Goal: Information Seeking & Learning: Stay updated

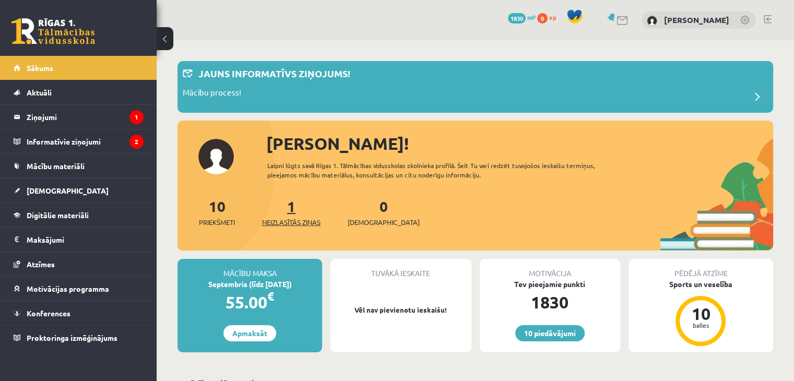
click at [294, 210] on link "1 Neizlasītās ziņas" at bounding box center [291, 212] width 58 height 31
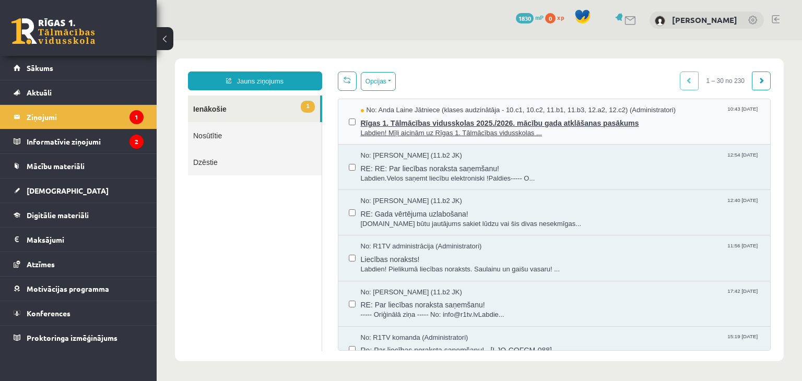
click at [484, 134] on span "Labdien! Mīļi aicinām uz Rīgas 1. Tālmācības vidusskolas ..." at bounding box center [560, 133] width 399 height 10
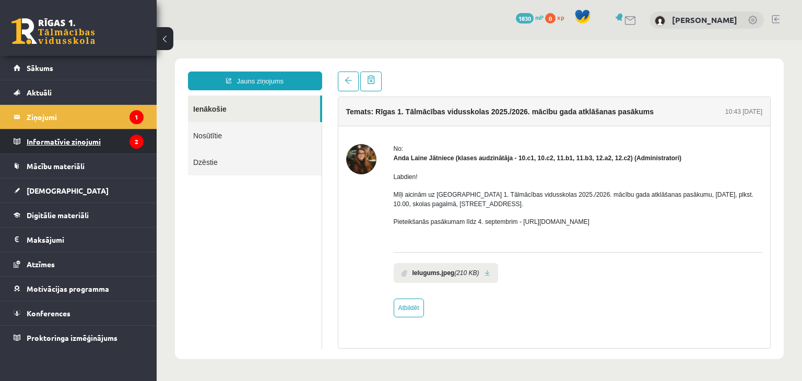
click at [84, 136] on legend "Informatīvie ziņojumi 2" at bounding box center [85, 141] width 117 height 24
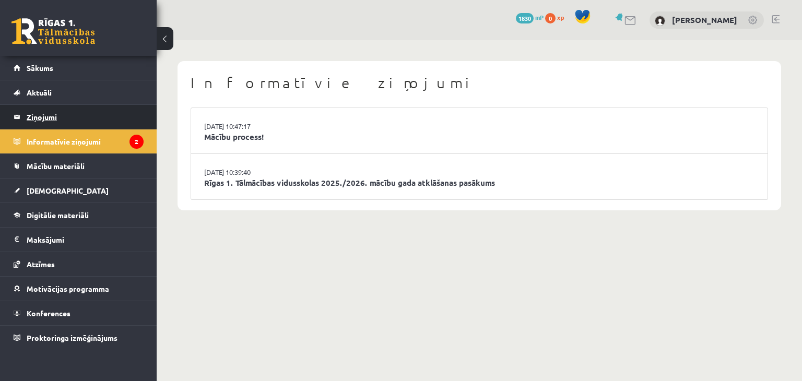
click at [121, 122] on legend "Ziņojumi 1" at bounding box center [85, 117] width 117 height 24
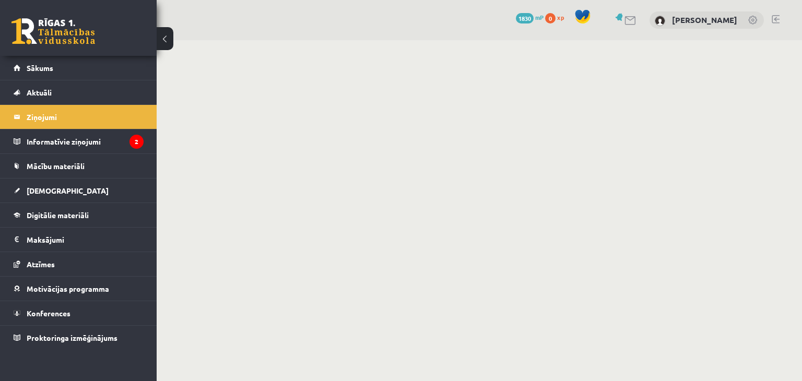
click at [163, 33] on button at bounding box center [165, 38] width 17 height 23
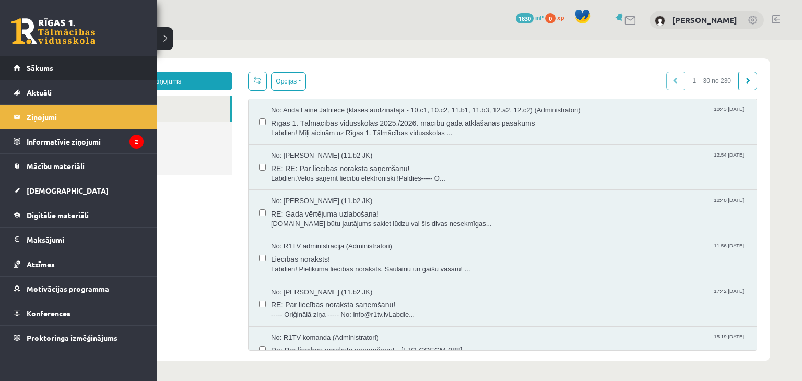
click at [19, 67] on link "Sākums" at bounding box center [79, 68] width 130 height 24
